Goal: Task Accomplishment & Management: Use online tool/utility

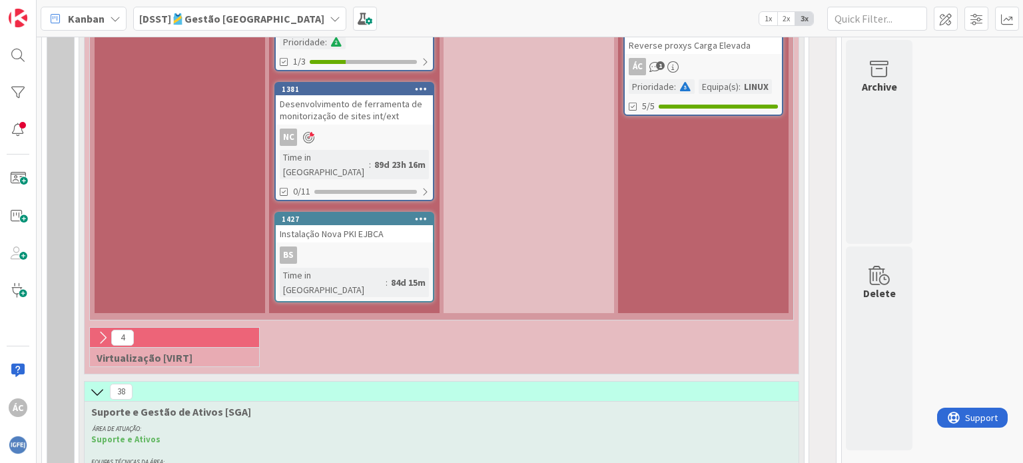
scroll to position [2046, 0]
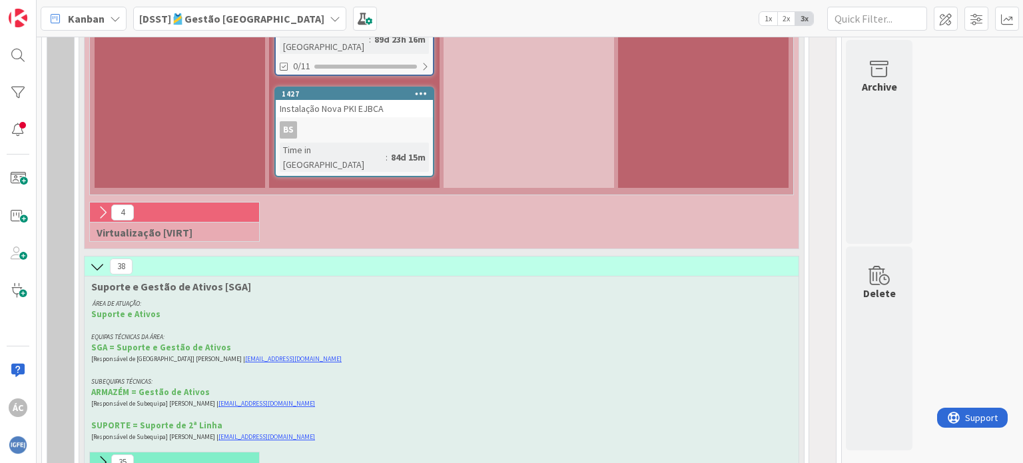
click at [103, 455] on icon at bounding box center [102, 462] width 15 height 15
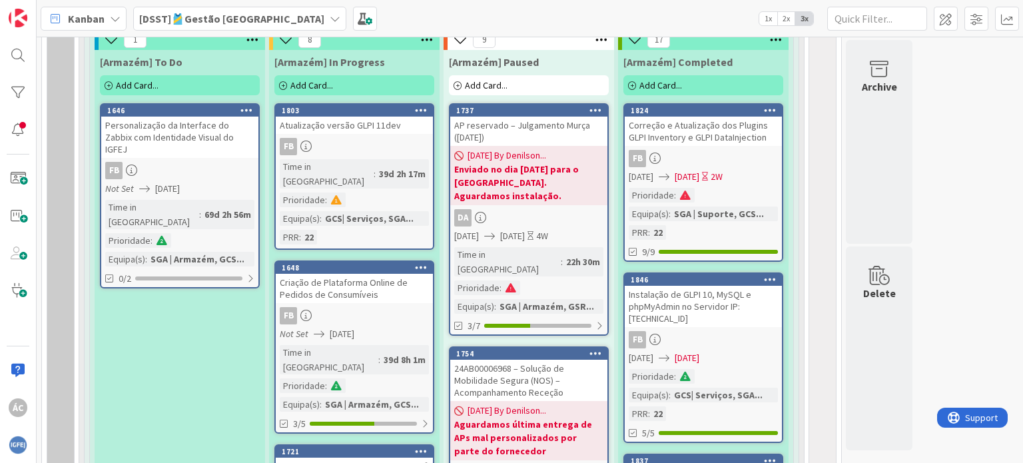
scroll to position [2586, 0]
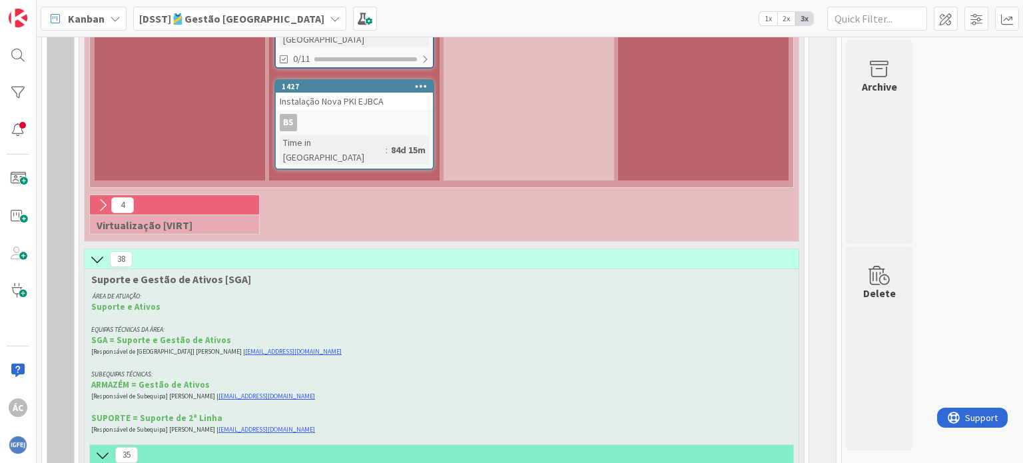
click at [95, 252] on icon at bounding box center [97, 259] width 15 height 15
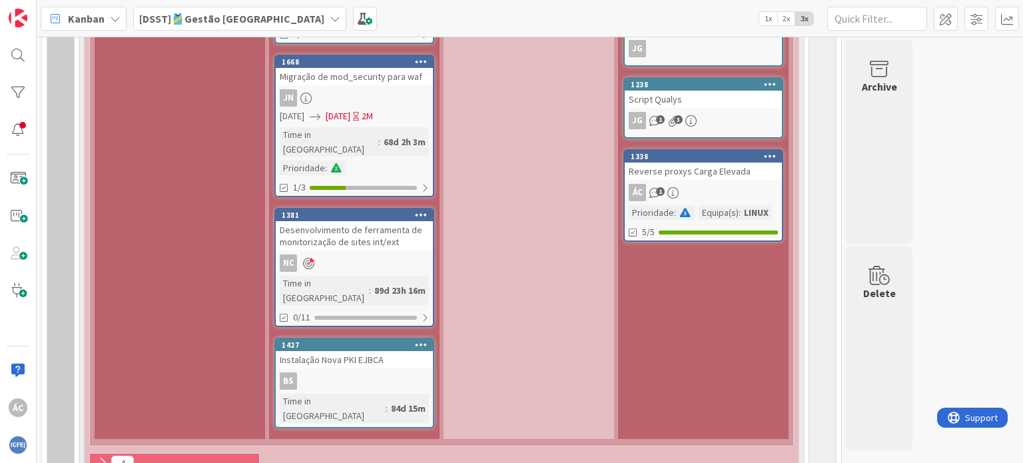
scroll to position [1795, 0]
click at [101, 457] on icon at bounding box center [102, 464] width 15 height 15
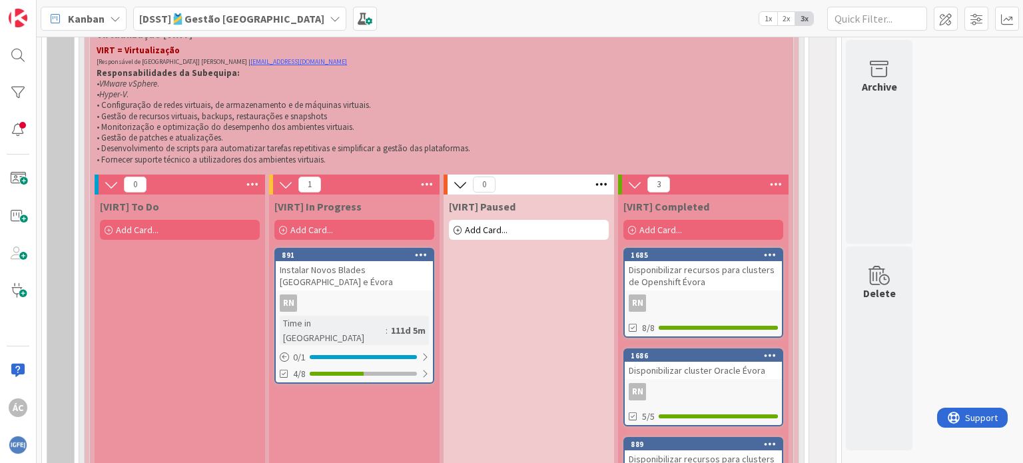
scroll to position [2295, 0]
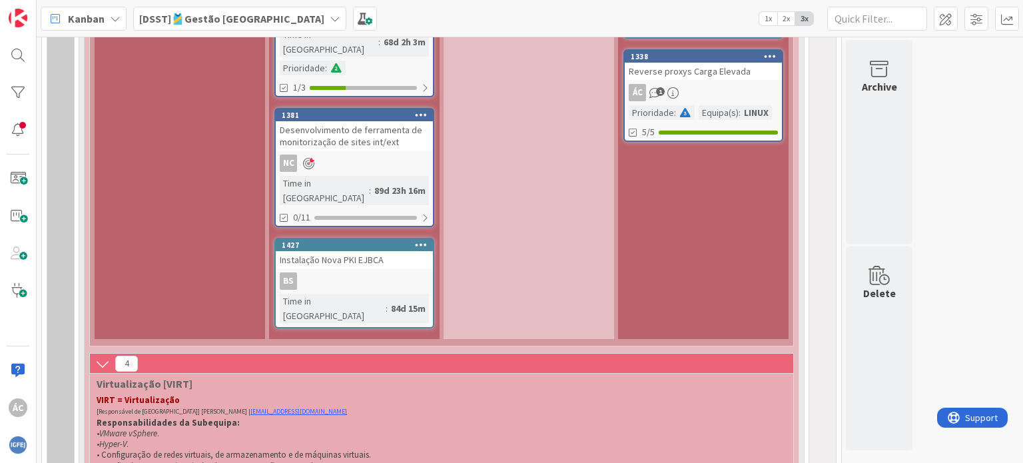
click at [103, 356] on icon at bounding box center [102, 363] width 15 height 15
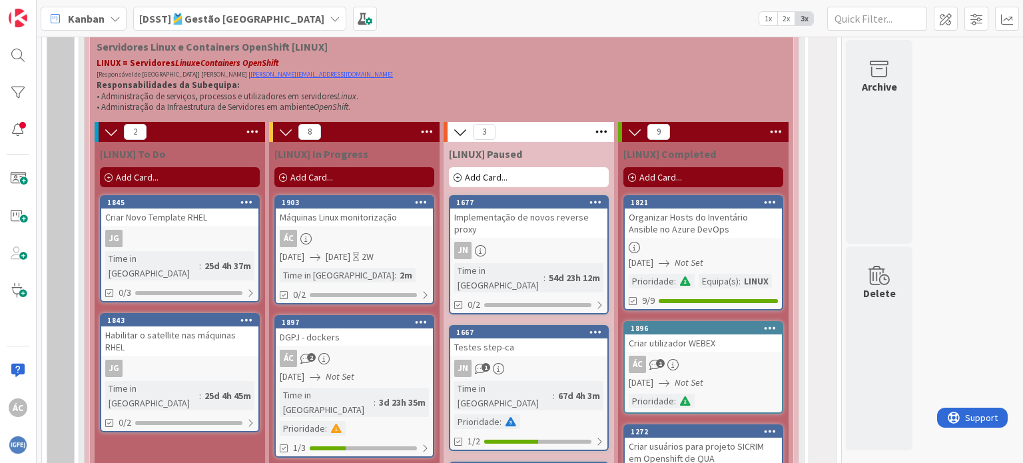
scroll to position [930, 0]
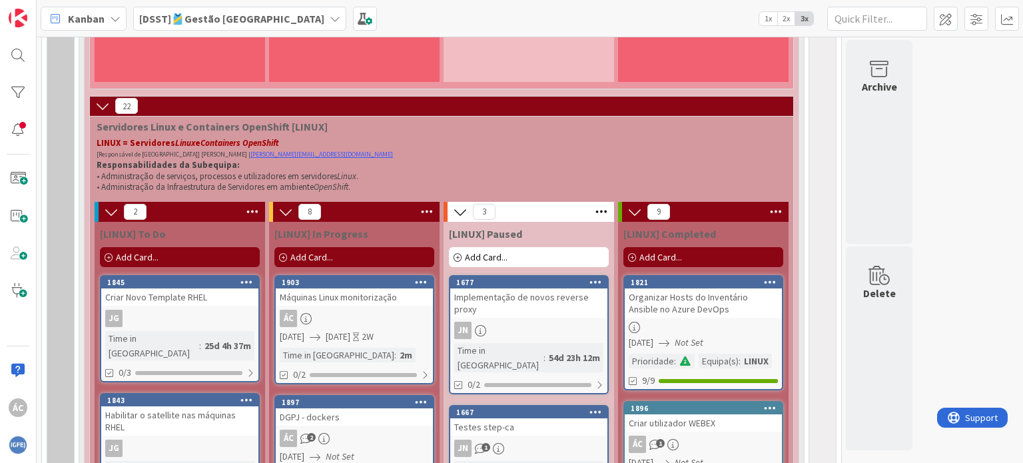
click at [101, 107] on icon at bounding box center [102, 106] width 15 height 15
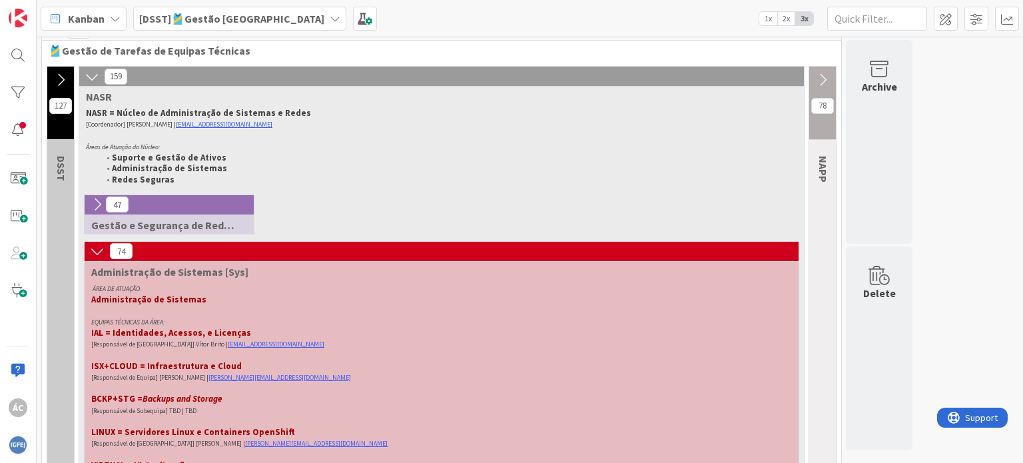
scroll to position [0, 0]
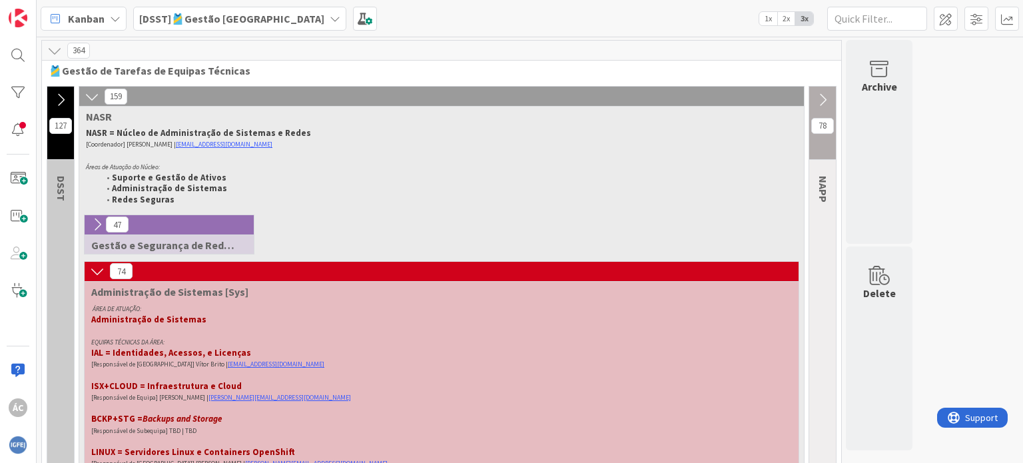
click at [96, 101] on icon at bounding box center [92, 96] width 15 height 15
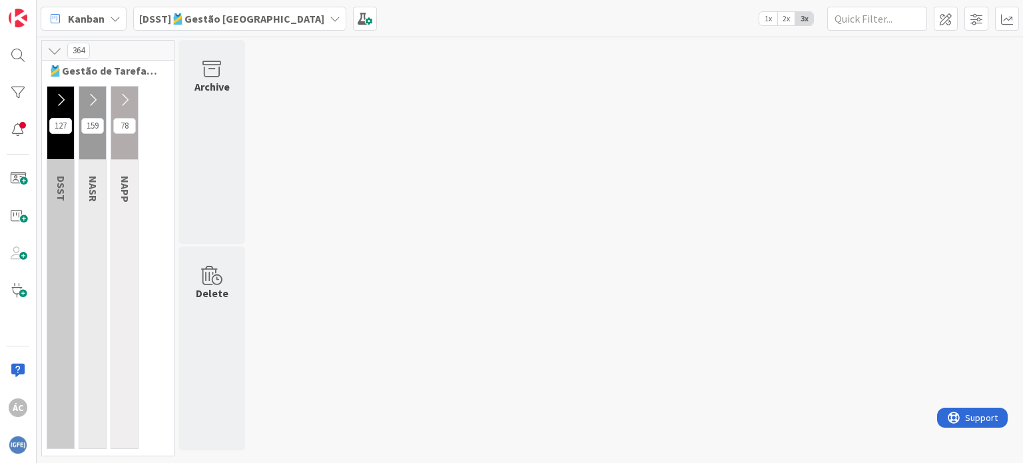
click at [93, 99] on icon at bounding box center [92, 100] width 15 height 15
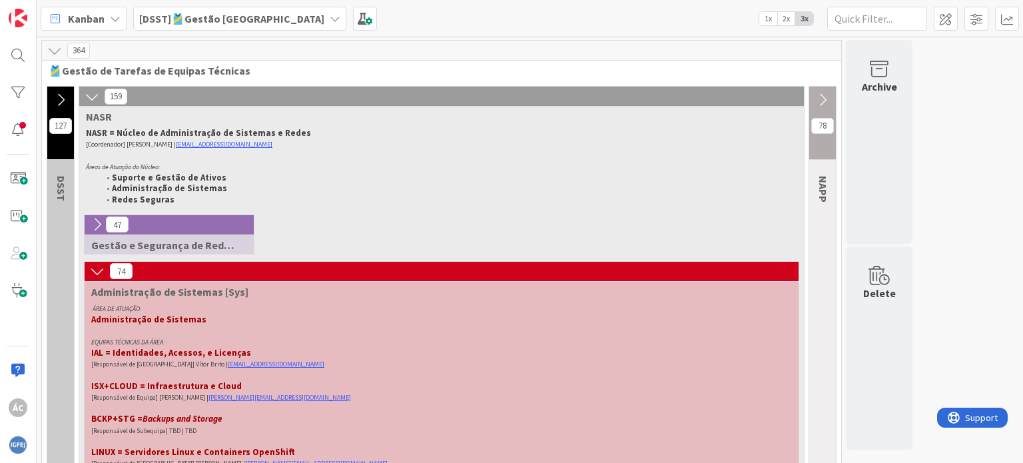
click at [97, 222] on icon at bounding box center [97, 224] width 15 height 15
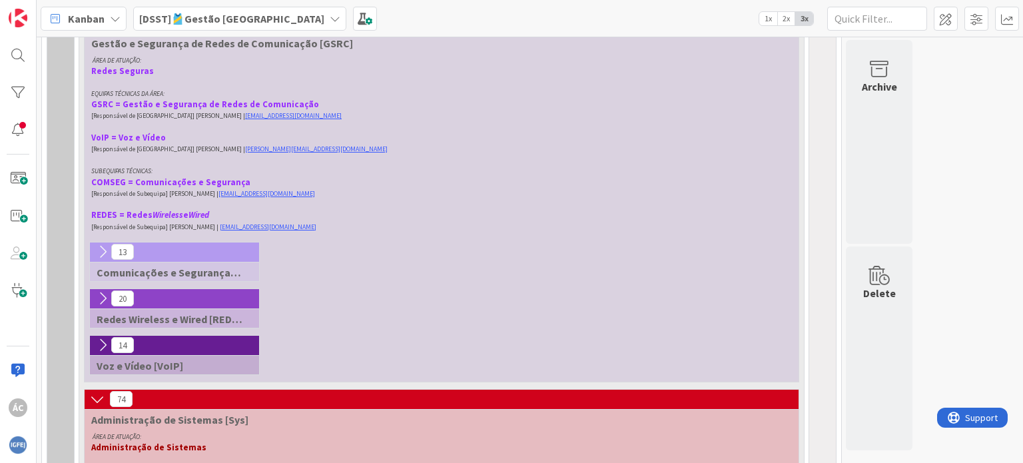
scroll to position [200, 0]
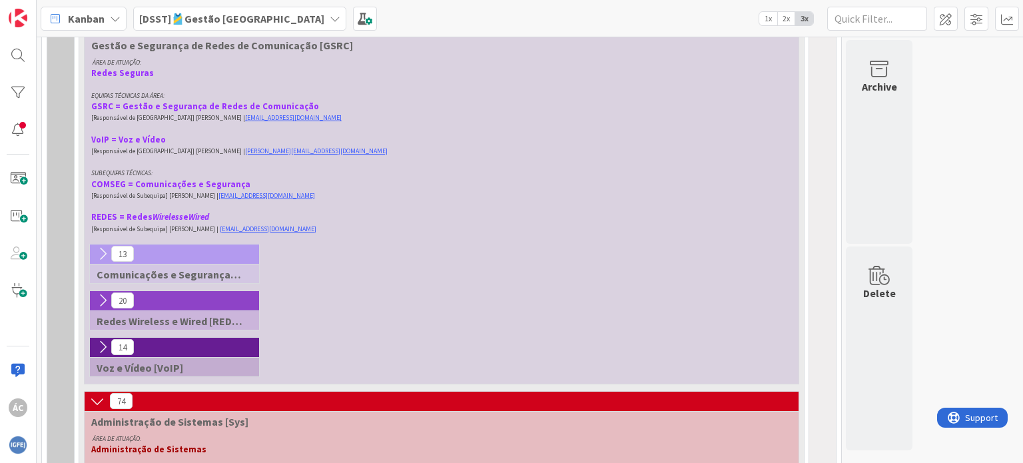
click at [103, 253] on icon at bounding box center [102, 253] width 15 height 15
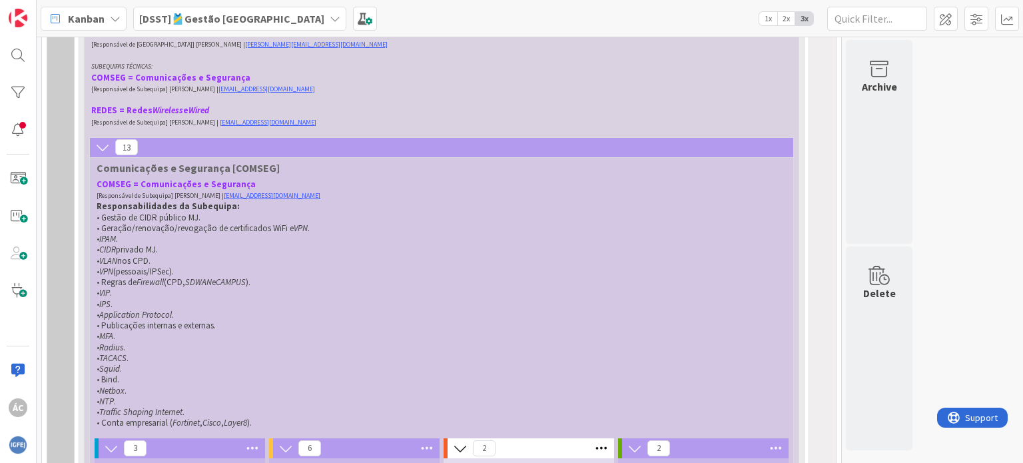
scroll to position [133, 0]
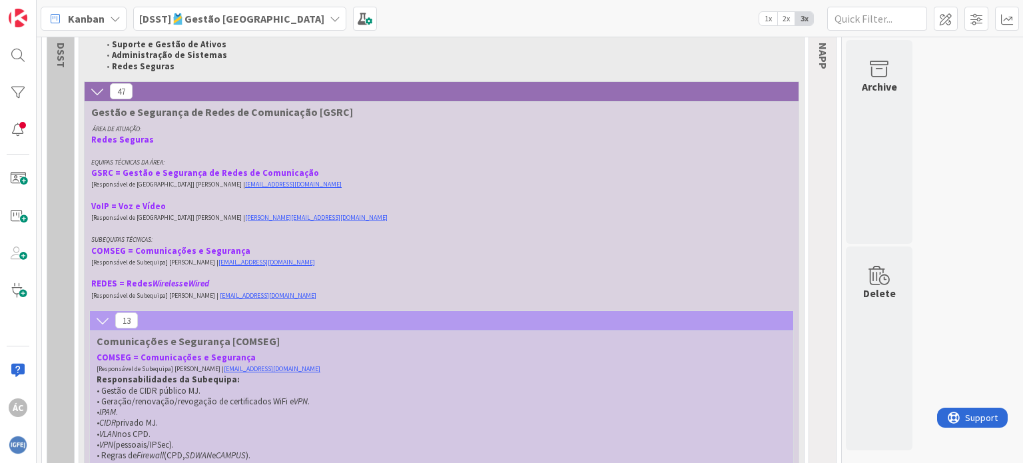
click at [99, 89] on icon at bounding box center [97, 91] width 15 height 15
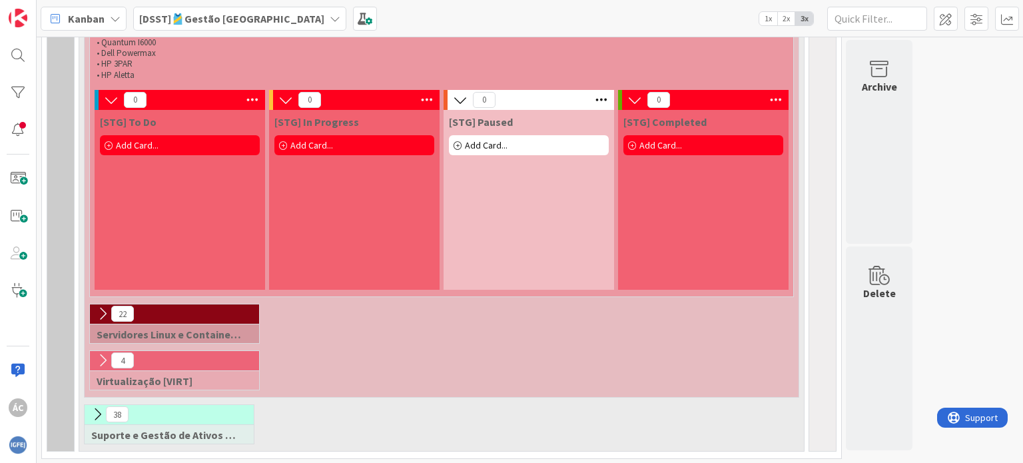
scroll to position [724, 0]
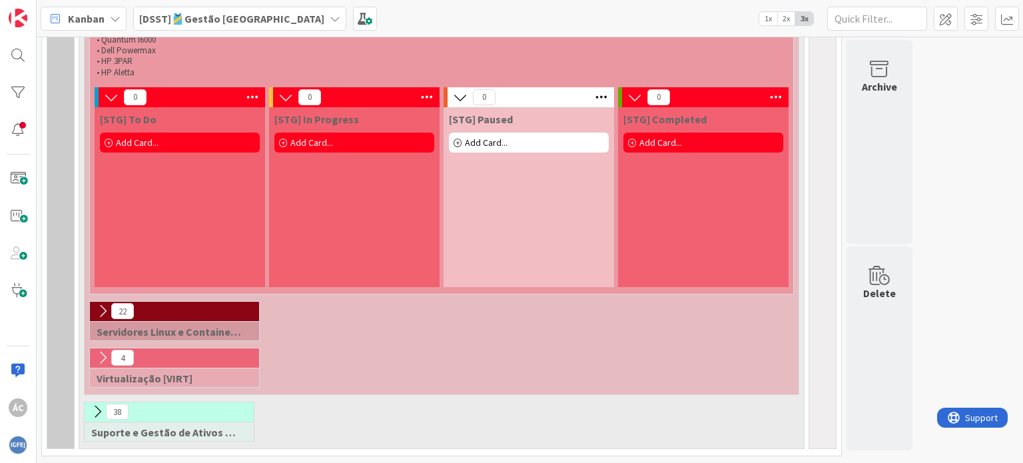
click at [148, 311] on div "22" at bounding box center [174, 312] width 169 height 20
click at [101, 316] on icon at bounding box center [102, 311] width 15 height 15
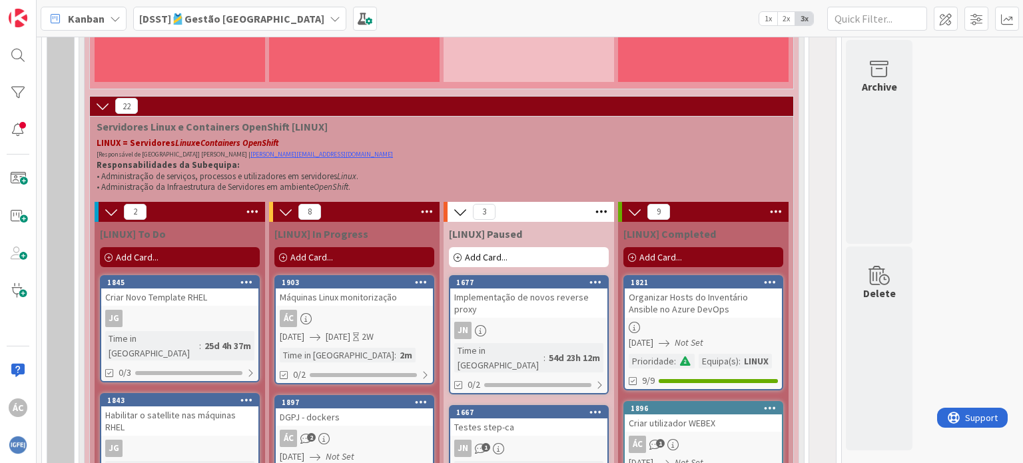
scroll to position [929, 0]
drag, startPoint x: 137, startPoint y: 109, endPoint x: 116, endPoint y: 105, distance: 20.9
click at [116, 105] on span "22" at bounding box center [126, 107] width 23 height 16
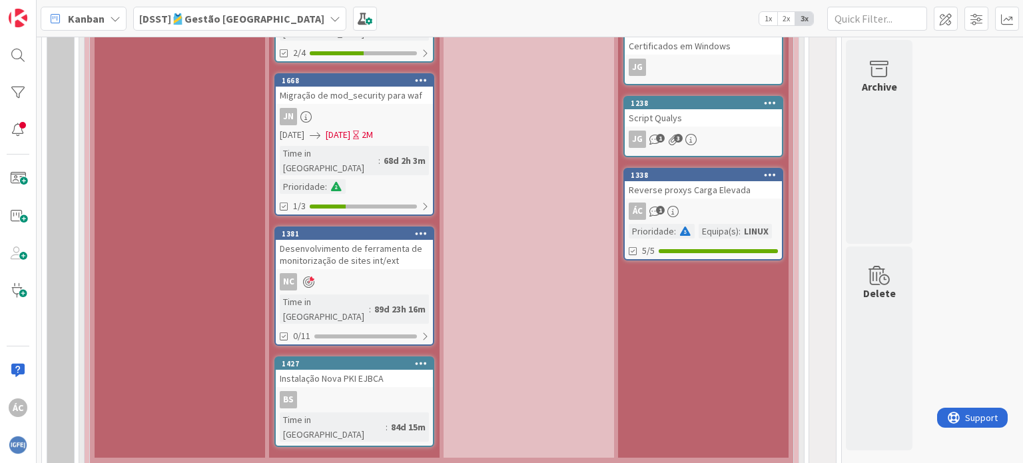
scroll to position [1795, 0]
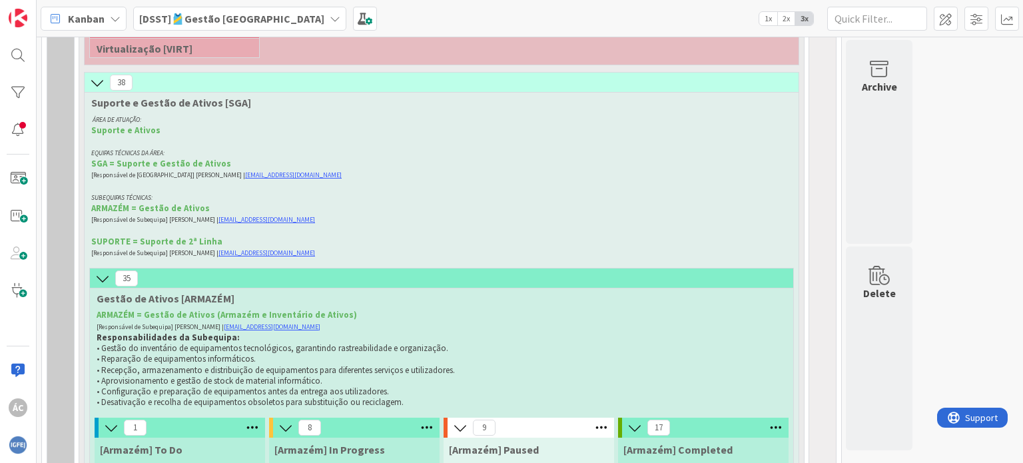
scroll to position [2194, 0]
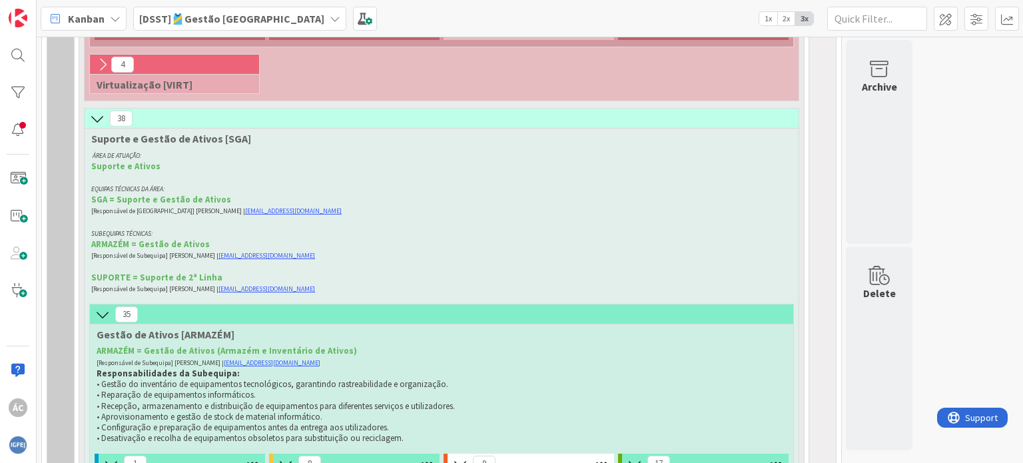
click at [104, 307] on icon at bounding box center [102, 314] width 15 height 15
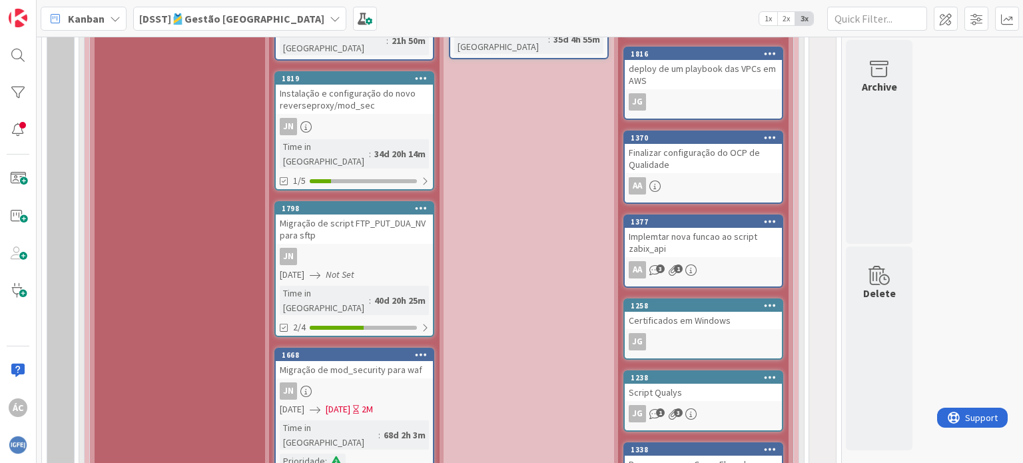
scroll to position [1580, 0]
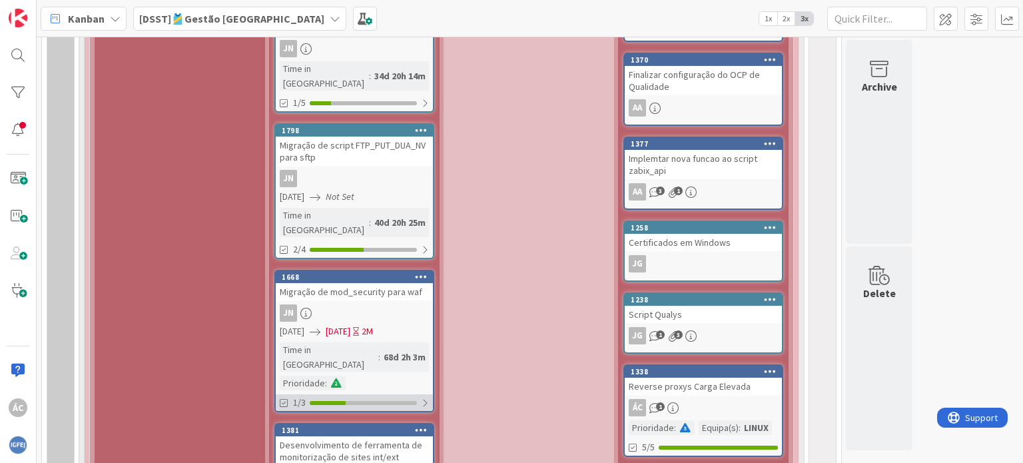
click at [409, 401] on div at bounding box center [363, 403] width 107 height 4
click at [422, 398] on div at bounding box center [424, 403] width 9 height 11
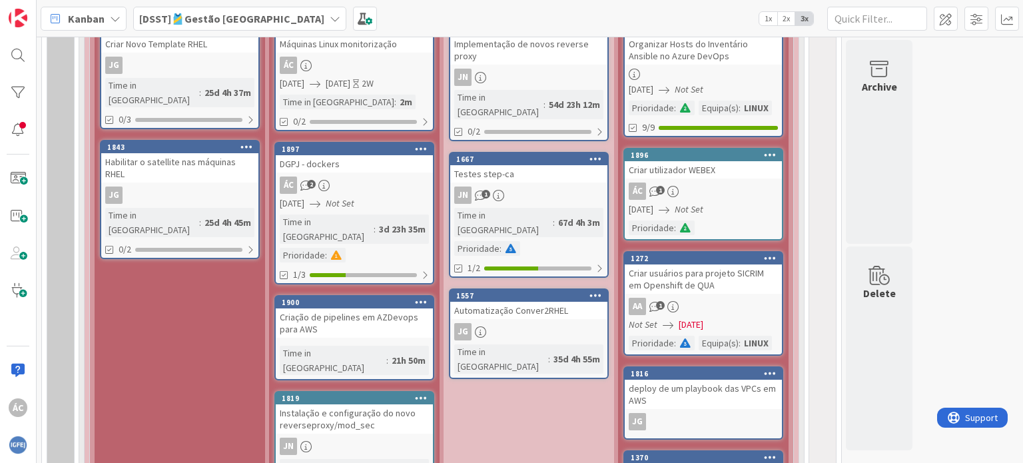
scroll to position [1114, 0]
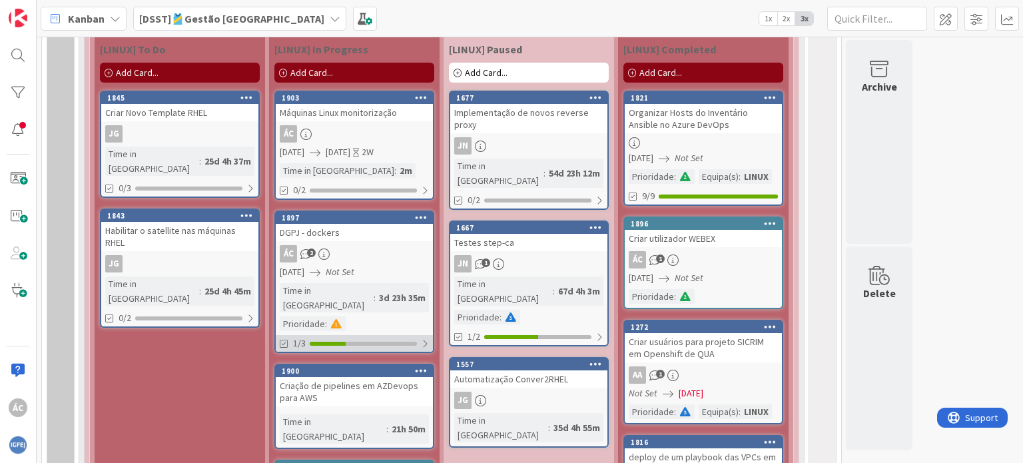
click at [417, 335] on div "1/3" at bounding box center [354, 343] width 157 height 17
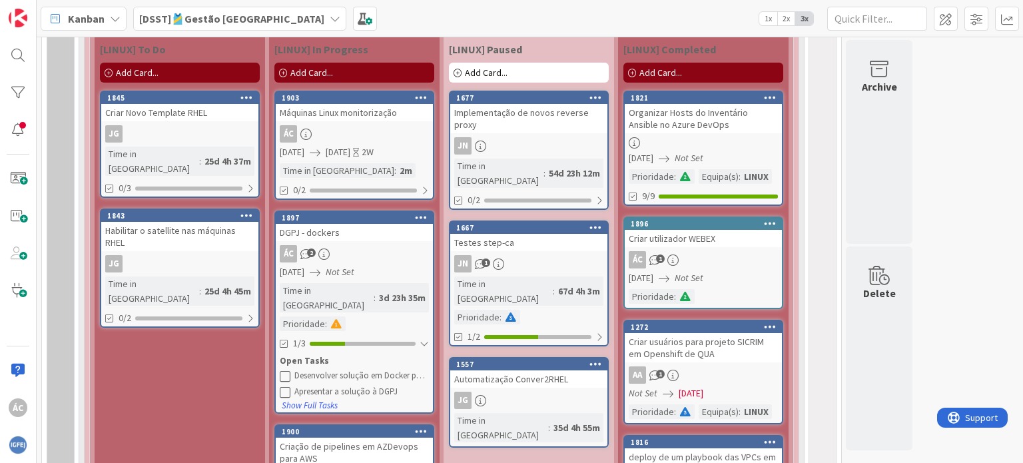
click at [366, 251] on div "ÁC 2" at bounding box center [354, 253] width 157 height 17
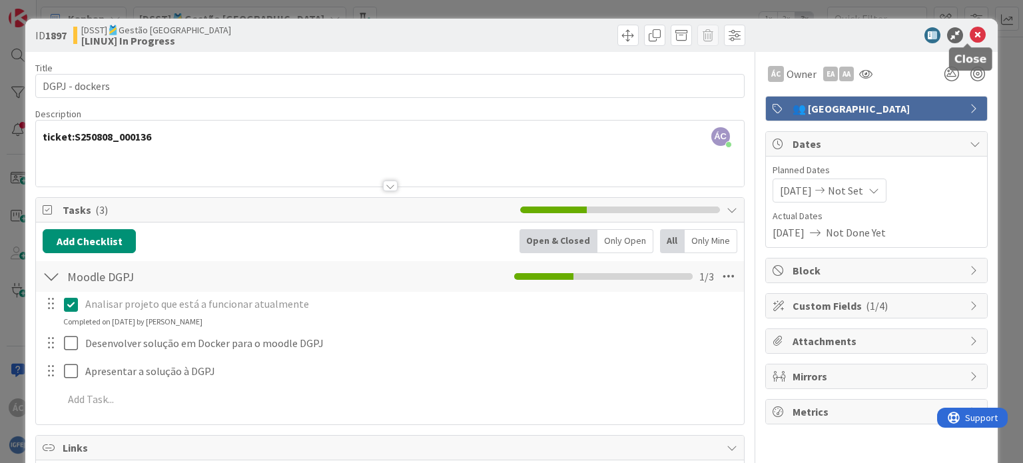
click at [973, 31] on icon at bounding box center [978, 35] width 16 height 16
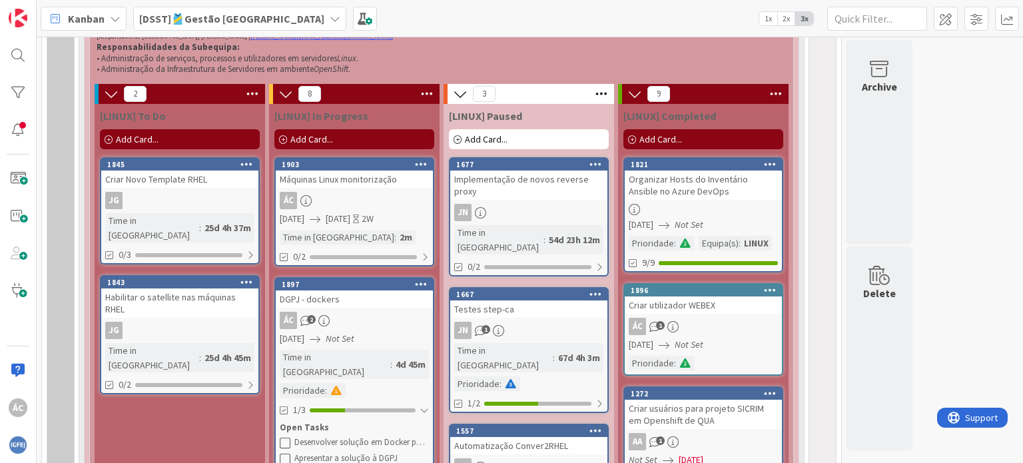
click at [426, 281] on icon at bounding box center [421, 283] width 13 height 9
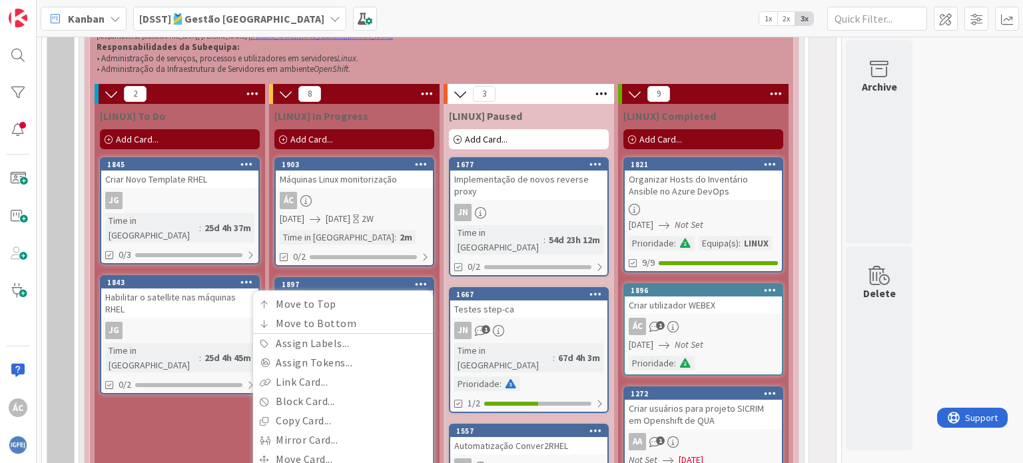
click at [424, 282] on icon at bounding box center [421, 283] width 13 height 9
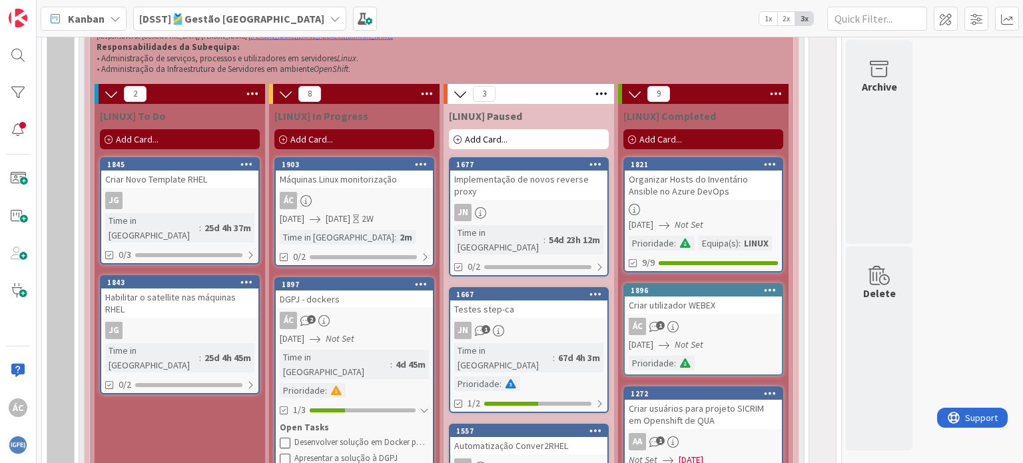
scroll to position [1114, 0]
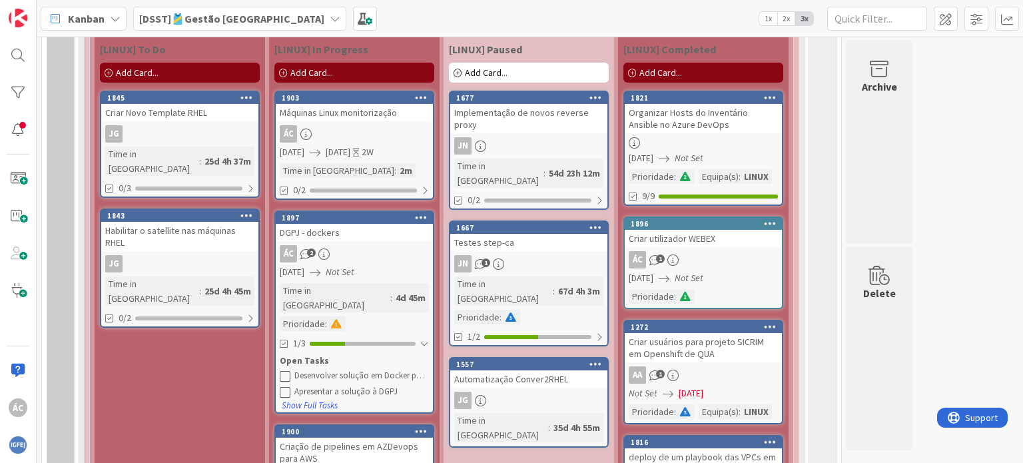
click at [340, 233] on div "DGPJ - dockers" at bounding box center [354, 232] width 157 height 17
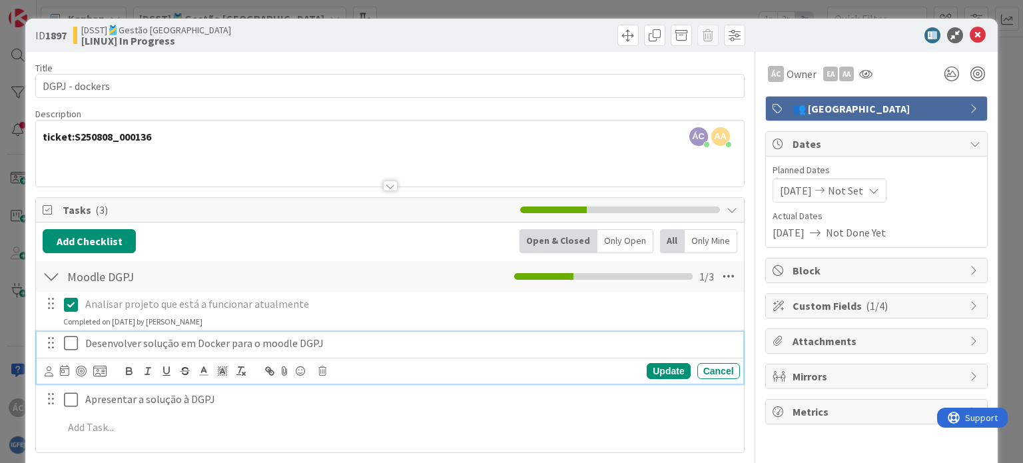
click at [304, 343] on p "Desenvolver solução em Docker para o moodle DGPJ" at bounding box center [409, 343] width 649 height 15
click at [372, 334] on div "Desenvolver solução em Docker para o moodle DGPJ" at bounding box center [410, 343] width 660 height 23
click at [292, 341] on p "Desenvolver solução em Docker para o moodle DGPJ" at bounding box center [409, 343] width 649 height 15
click at [258, 346] on p "Desenvolver solução em Docker para o moodle DGPJ" at bounding box center [409, 343] width 649 height 15
click at [475, 342] on p "Desenvolver solução em Docker para o ambiente de qualidade do moodle DGPJ" at bounding box center [409, 343] width 649 height 15
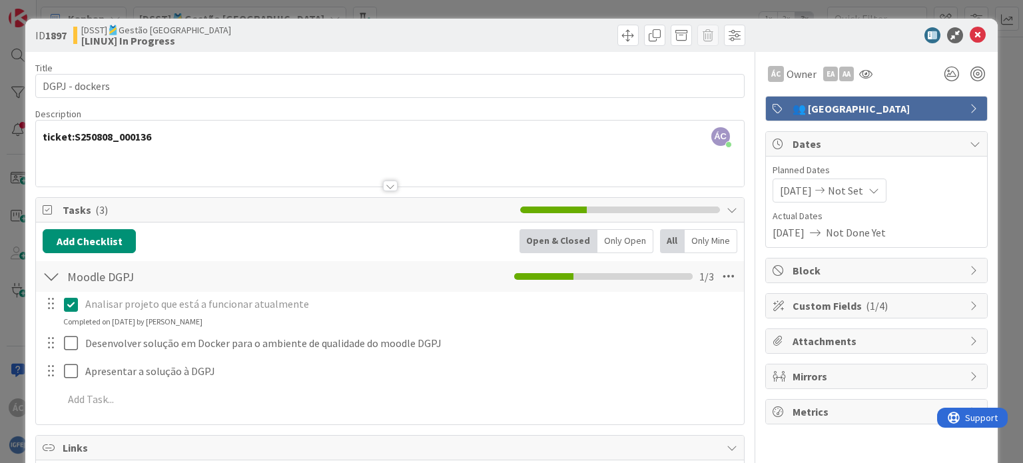
click at [649, 366] on div "Analisar projeto que está a funcionar atualmente Update Cancel Completed on [DA…" at bounding box center [390, 354] width 694 height 125
click at [970, 34] on icon at bounding box center [978, 35] width 16 height 16
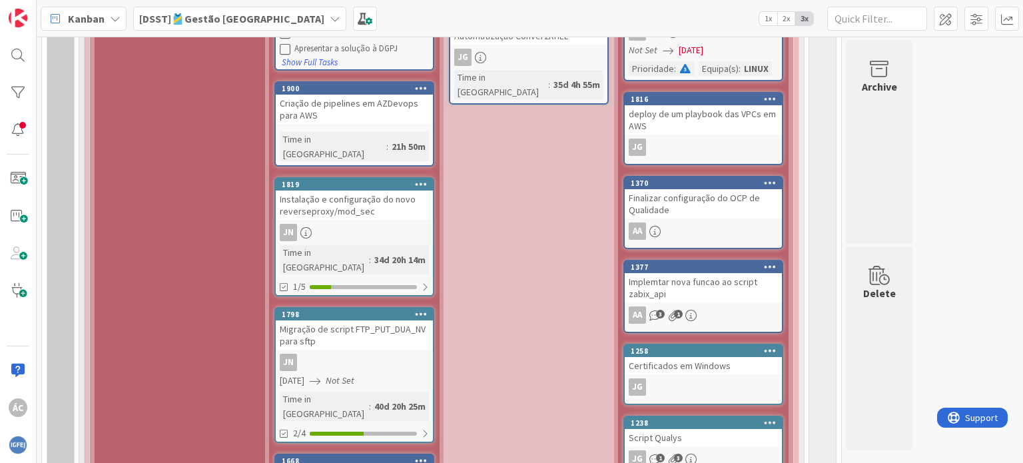
scroll to position [1514, 0]
